Goal: Task Accomplishment & Management: Manage account settings

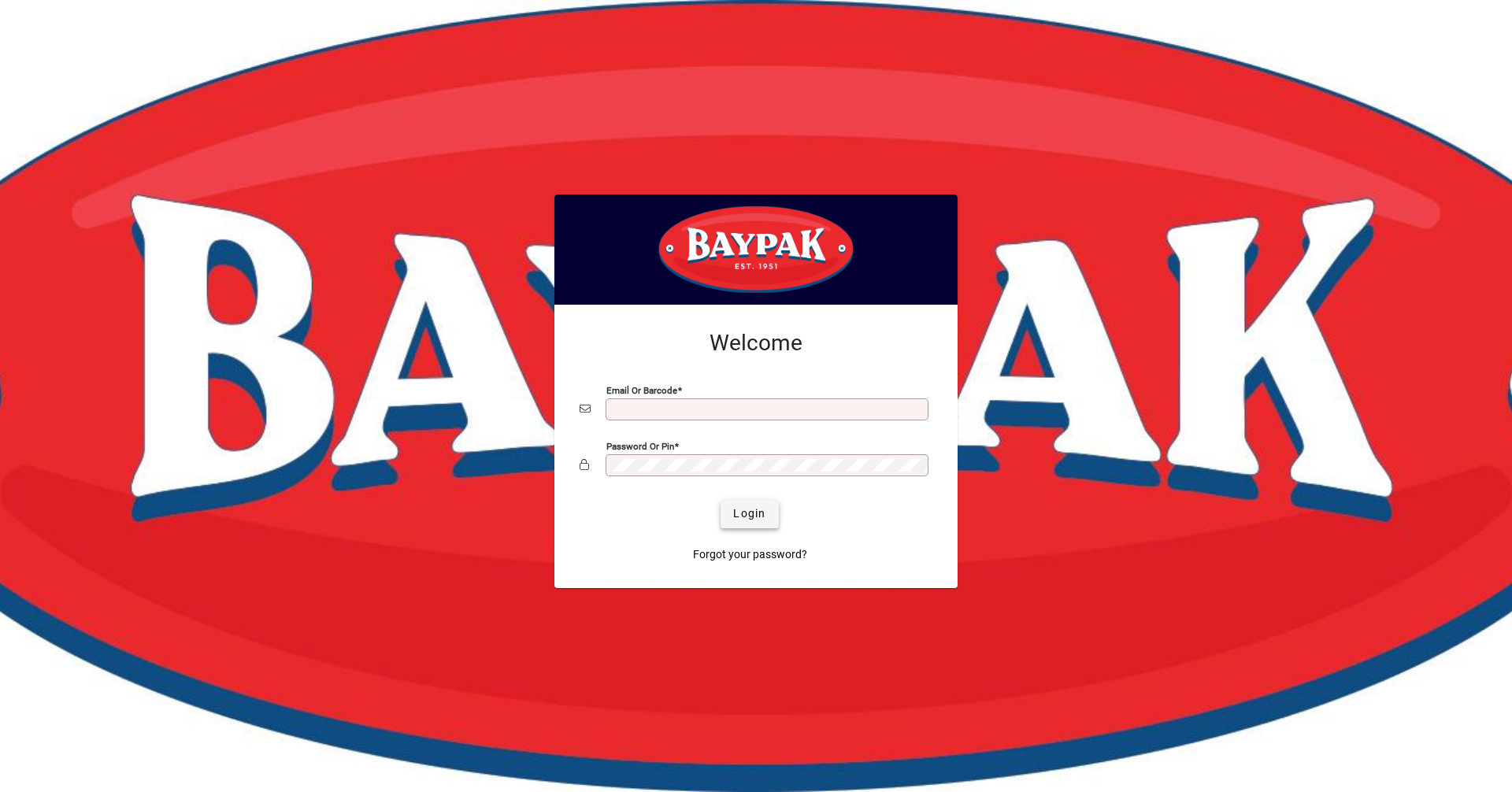
type input "**********"
click at [770, 506] on span "submit" at bounding box center [750, 514] width 57 height 38
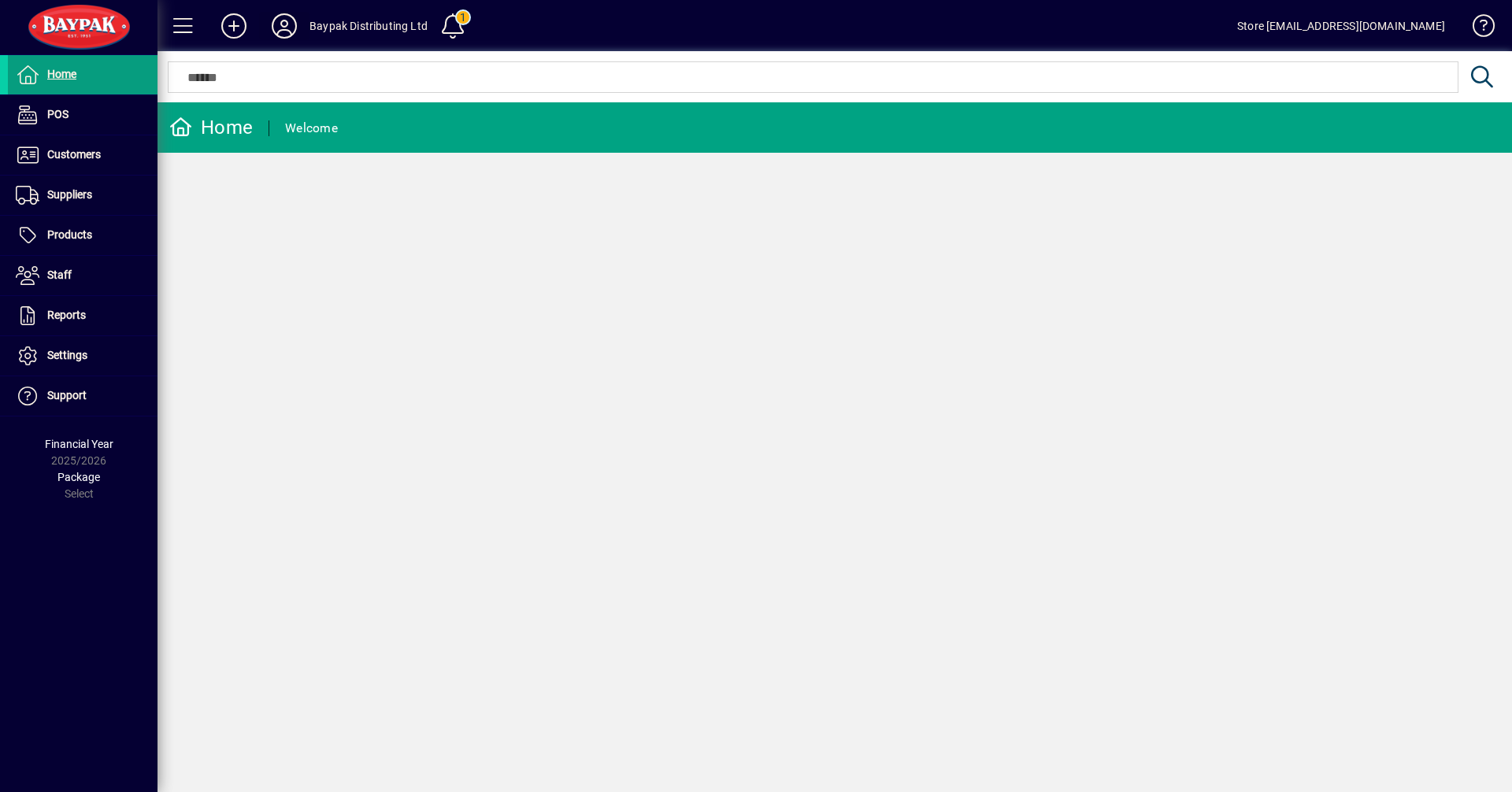
click at [283, 32] on icon at bounding box center [285, 25] width 31 height 25
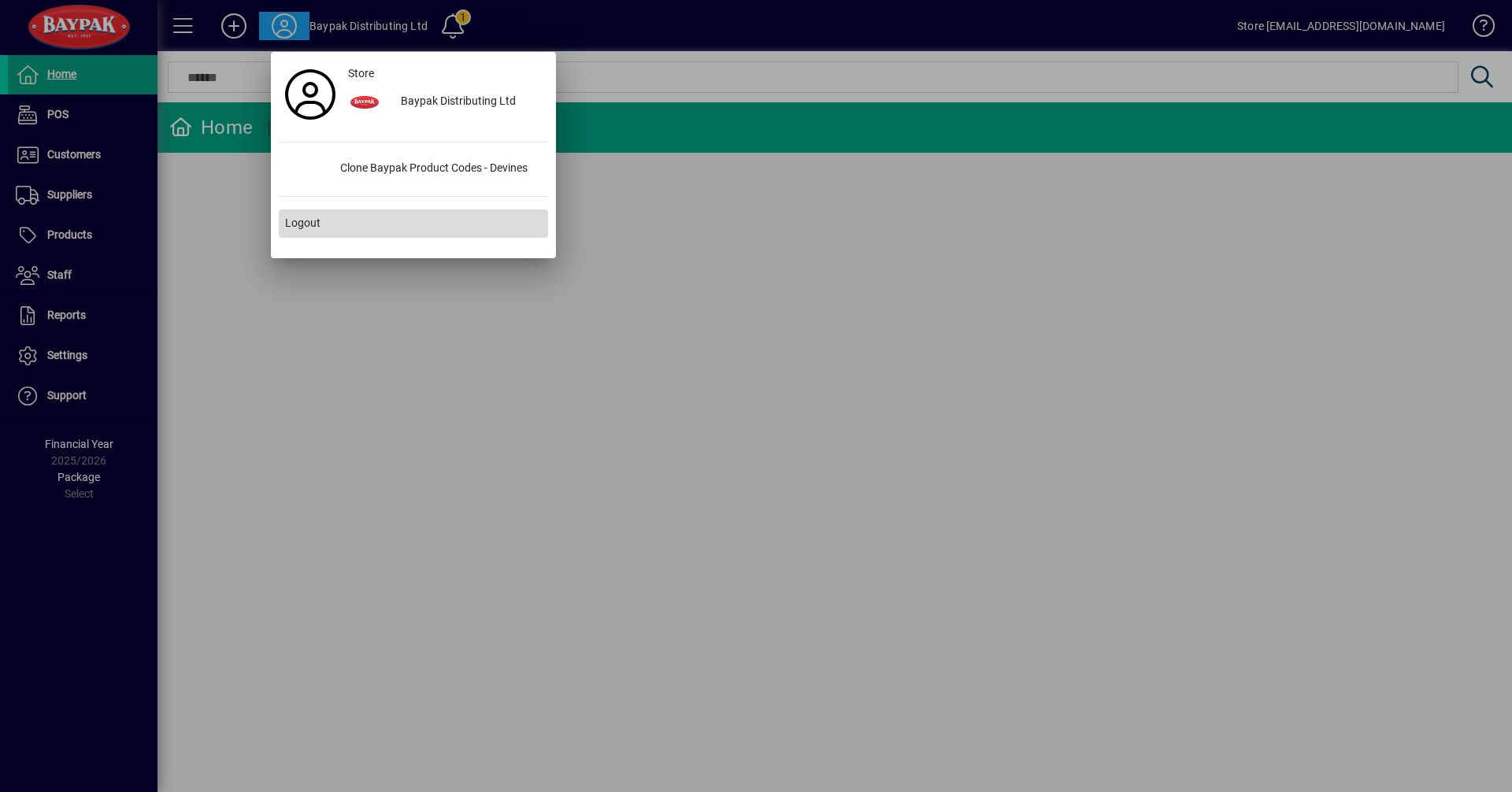
click at [338, 232] on span at bounding box center [413, 224] width 269 height 38
